Goal: Check status: Check status

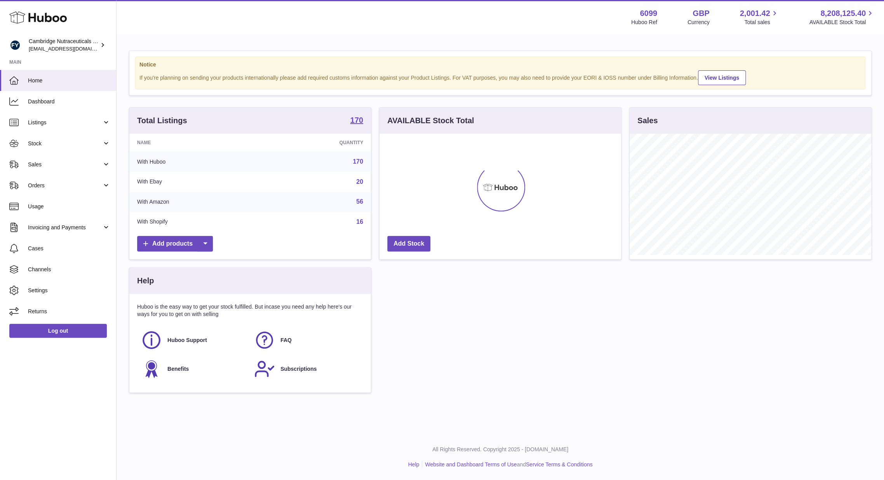
scroll to position [121, 242]
click at [57, 170] on link "Sales" at bounding box center [58, 164] width 116 height 21
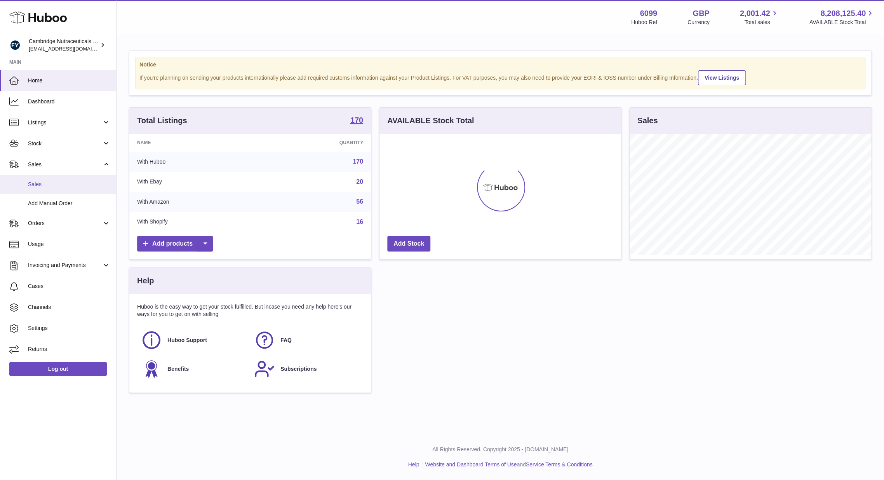
click at [56, 175] on link "Sales" at bounding box center [58, 184] width 116 height 19
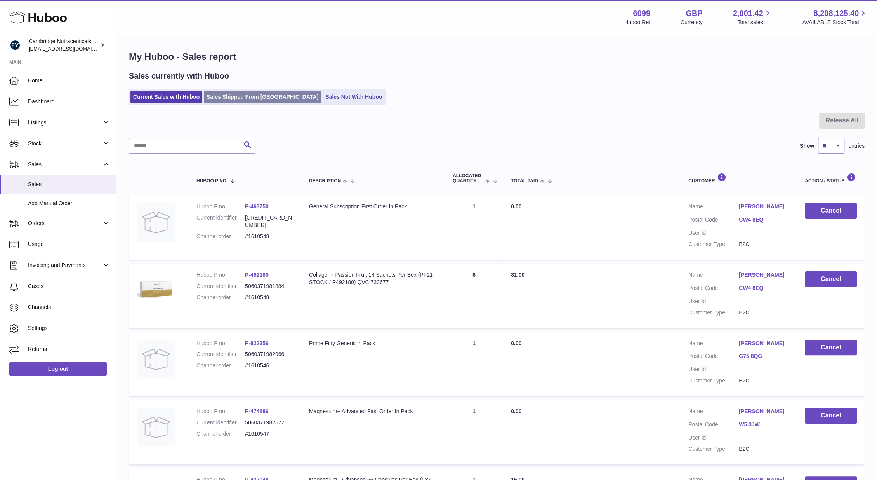
click at [215, 98] on link "Sales Shipped From [GEOGRAPHIC_DATA]" at bounding box center [262, 96] width 117 height 13
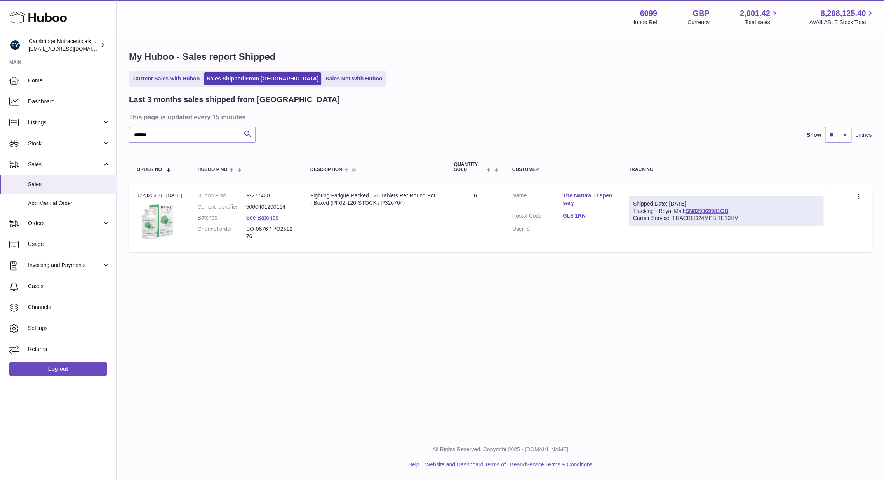
type input "******"
drag, startPoint x: 733, startPoint y: 210, endPoint x: 689, endPoint y: 211, distance: 43.9
click at [689, 211] on div "Shipped Date: [DATE] Tracking - Royal Mail: SN829369981GB Carrier Service: TRAC…" at bounding box center [726, 211] width 195 height 31
copy link "SN829369981GB"
click at [708, 208] on link "SN829369981GB" at bounding box center [706, 211] width 43 height 6
